Goal: Information Seeking & Learning: Learn about a topic

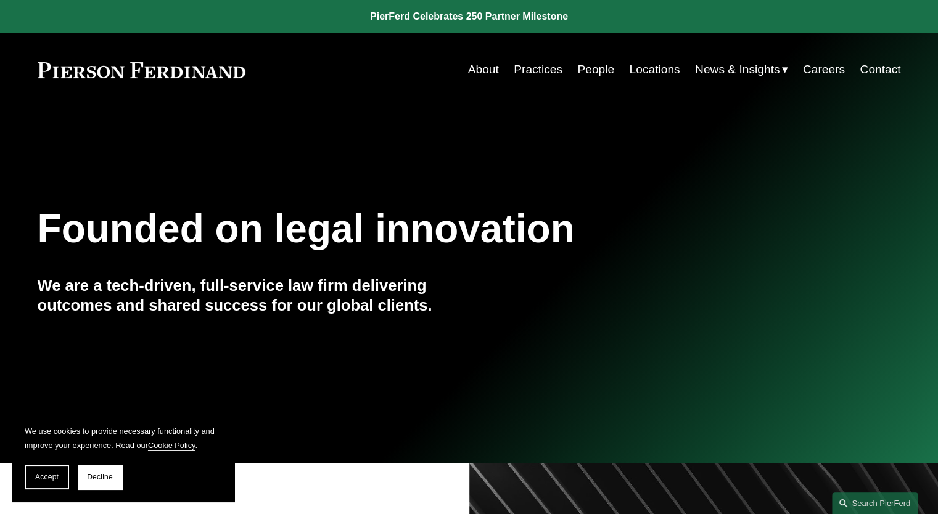
click at [550, 75] on link "Practices" at bounding box center [538, 69] width 49 height 23
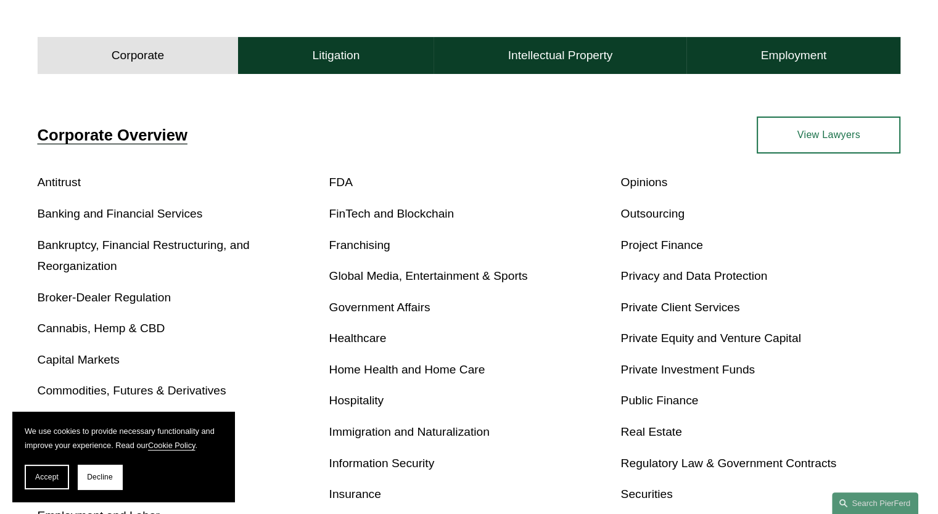
scroll to position [308, 0]
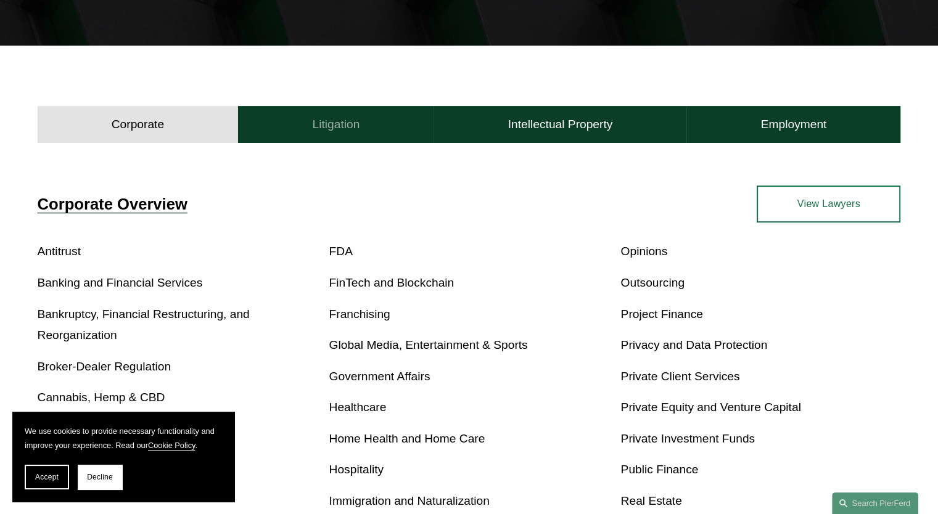
click at [340, 134] on button "Litigation" at bounding box center [336, 124] width 196 height 37
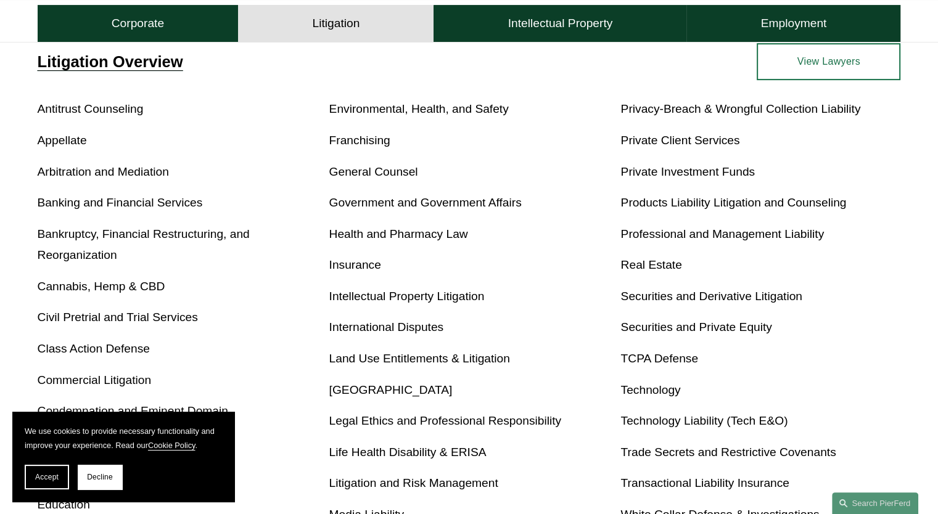
scroll to position [432, 0]
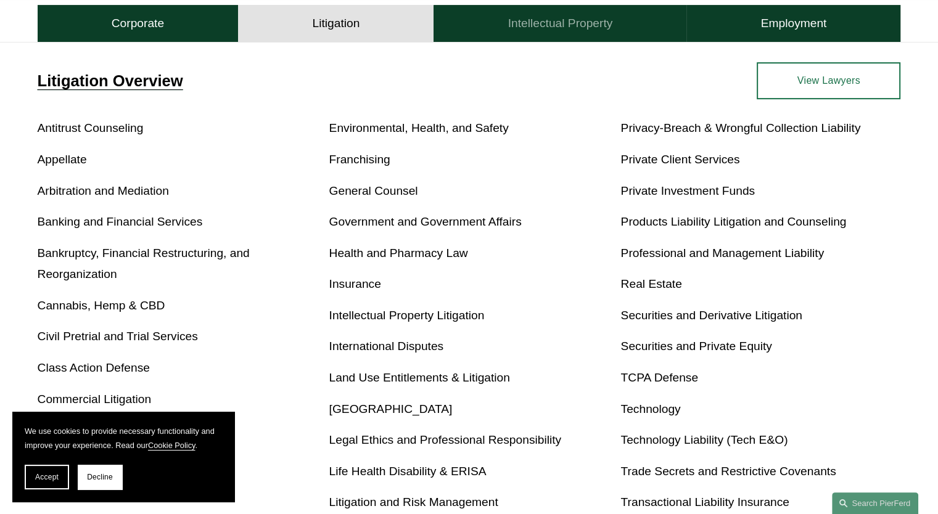
click at [565, 36] on button "Intellectual Property" at bounding box center [560, 23] width 253 height 37
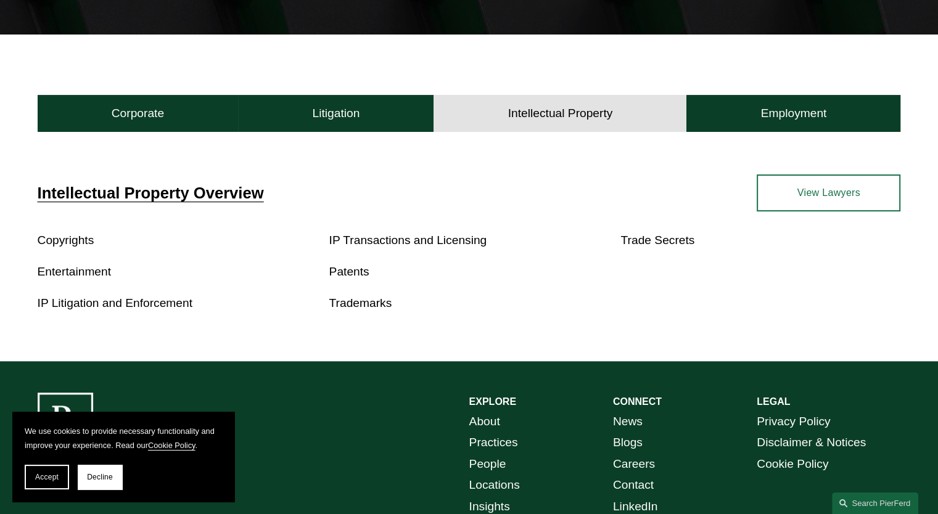
scroll to position [318, 0]
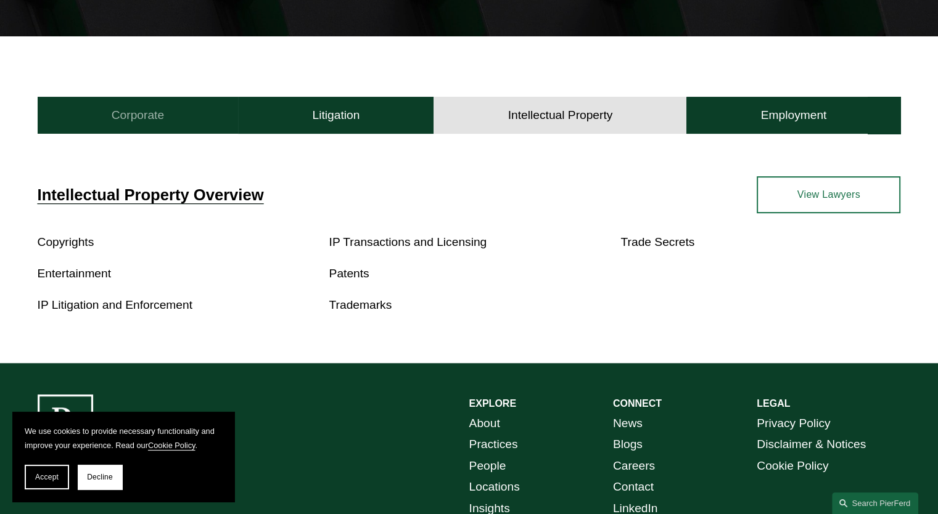
click at [133, 117] on h4 "Corporate" at bounding box center [138, 115] width 52 height 15
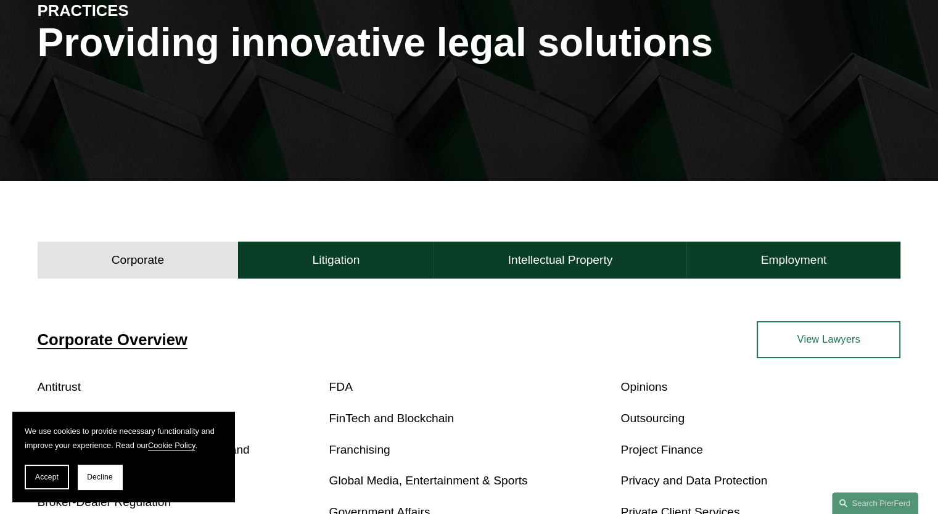
scroll to position [133, 0]
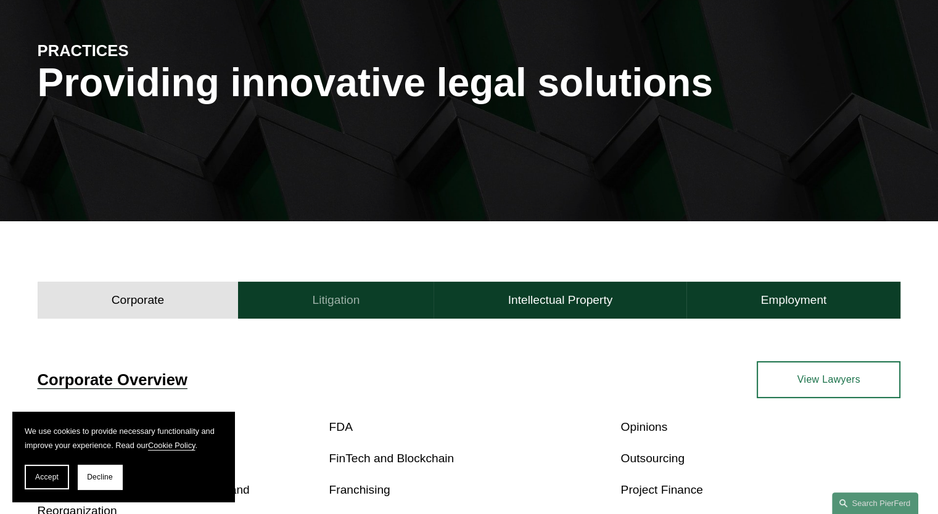
click at [355, 294] on h4 "Litigation" at bounding box center [335, 300] width 47 height 15
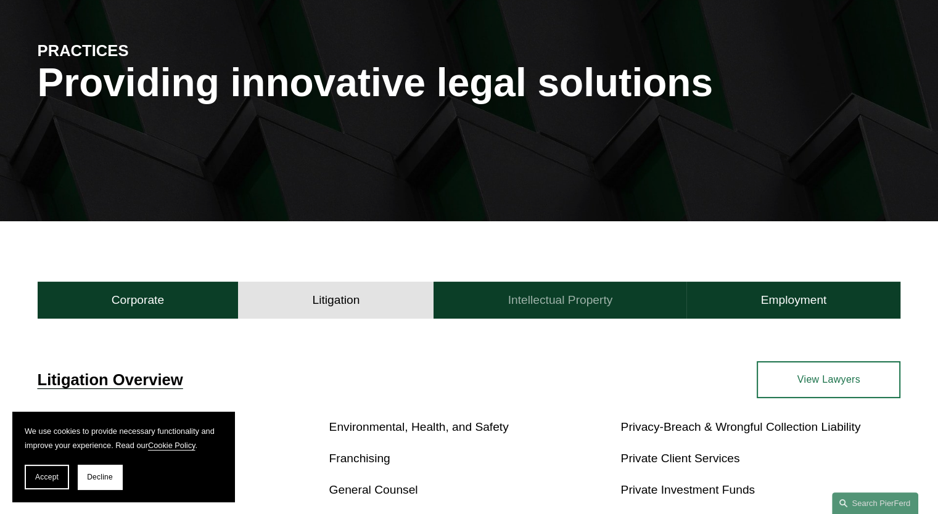
click at [525, 297] on h4 "Intellectual Property" at bounding box center [560, 300] width 105 height 15
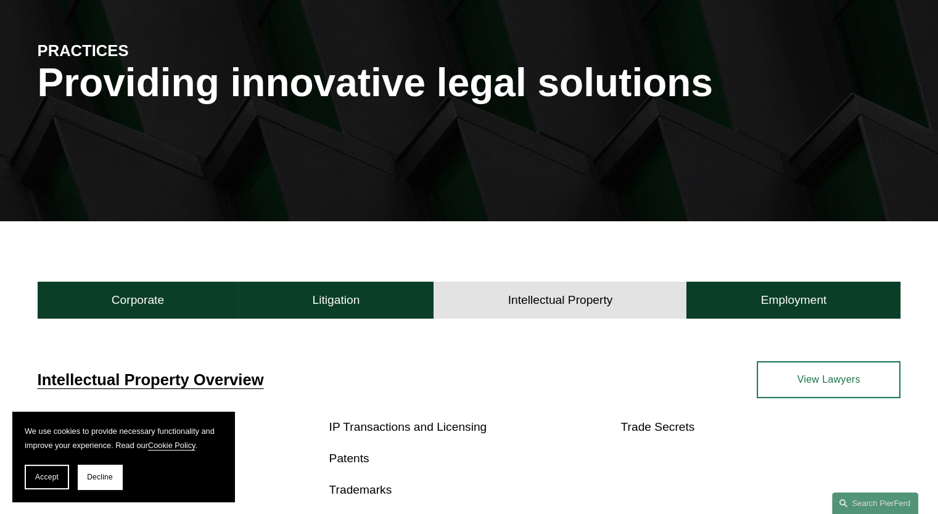
scroll to position [379, 0]
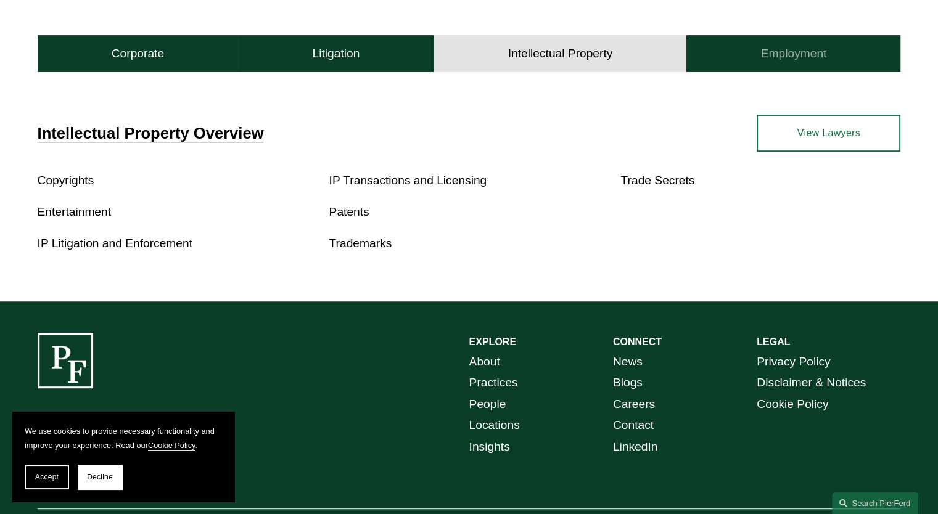
click at [761, 51] on h4 "Employment" at bounding box center [794, 53] width 66 height 15
